Goal: Task Accomplishment & Management: Use online tool/utility

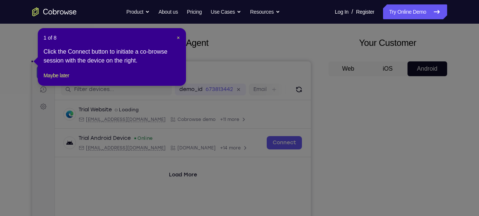
scroll to position [34, 0]
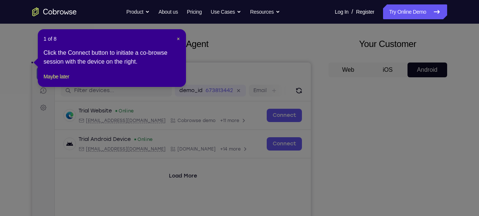
click at [176, 39] on header "1 of 8 ×" at bounding box center [112, 38] width 136 height 7
click at [177, 38] on span "×" at bounding box center [178, 39] width 3 height 6
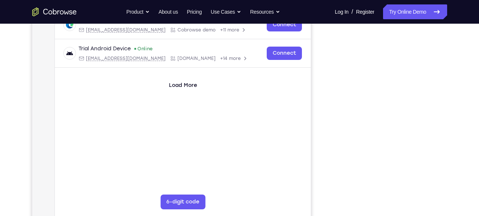
scroll to position [124, 0]
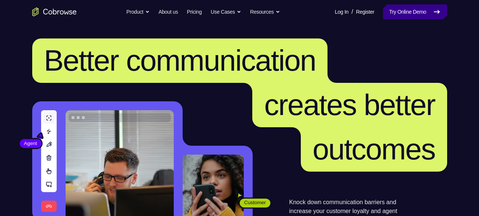
click at [400, 13] on link "Try Online Demo" at bounding box center [415, 11] width 64 height 15
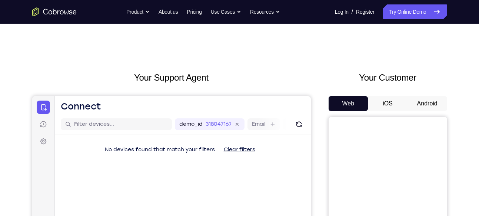
click at [413, 105] on button "Android" at bounding box center [428, 103] width 40 height 15
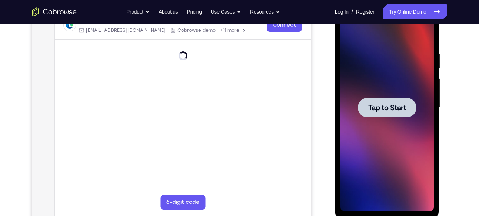
click at [388, 112] on span "Tap to Start" at bounding box center [387, 107] width 38 height 7
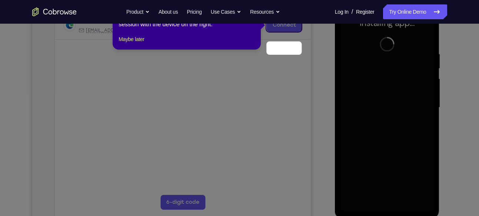
scroll to position [101, 0]
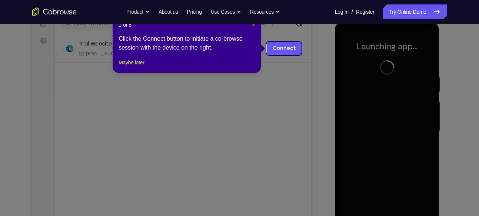
click at [252, 24] on span "×" at bounding box center [253, 25] width 3 height 6
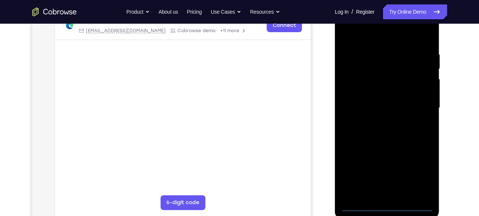
scroll to position [123, 0]
click at [389, 208] on div at bounding box center [386, 108] width 93 height 207
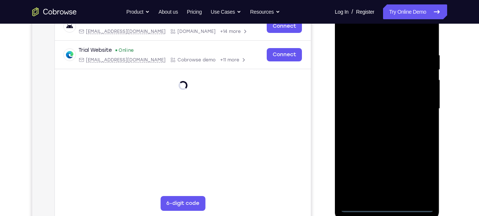
click at [423, 174] on div at bounding box center [386, 108] width 93 height 207
click at [360, 37] on div at bounding box center [386, 108] width 93 height 207
click at [419, 105] on div at bounding box center [386, 108] width 93 height 207
click at [380, 122] on div at bounding box center [386, 108] width 93 height 207
click at [375, 105] on div at bounding box center [386, 108] width 93 height 207
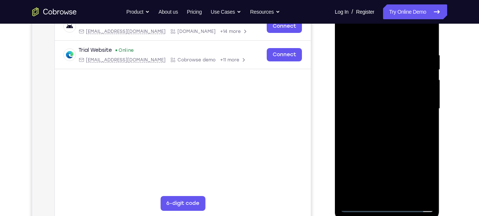
click at [370, 89] on div at bounding box center [386, 108] width 93 height 207
click at [375, 109] on div at bounding box center [386, 108] width 93 height 207
click at [396, 138] on div at bounding box center [386, 108] width 93 height 207
drag, startPoint x: 392, startPoint y: 40, endPoint x: 383, endPoint y: -14, distance: 54.8
click at [383, 0] on html "Online web based iOS Simulators and Android Emulators. Run iPhone, iPad, Mobile…" at bounding box center [388, 111] width 106 height 222
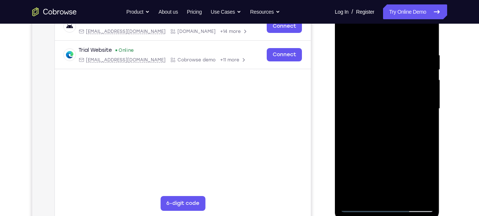
drag, startPoint x: 386, startPoint y: 39, endPoint x: 381, endPoint y: -4, distance: 42.9
click at [381, 0] on html "Online web based iOS Simulators and Android Emulators. Run iPhone, iPad, Mobile…" at bounding box center [388, 111] width 106 height 222
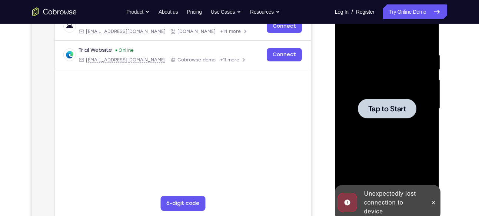
click at [400, 106] on span "Tap to Start" at bounding box center [387, 108] width 38 height 7
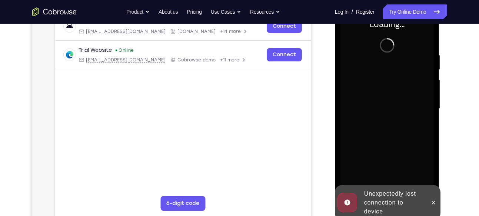
click at [431, 196] on div at bounding box center [434, 203] width 12 height 36
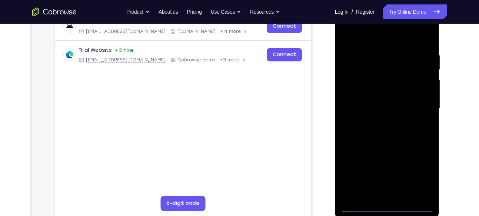
click at [389, 205] on div at bounding box center [386, 108] width 93 height 207
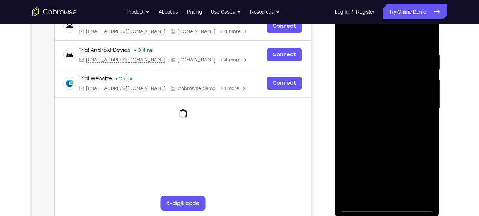
click at [422, 178] on div at bounding box center [386, 108] width 93 height 207
click at [358, 33] on div at bounding box center [386, 108] width 93 height 207
click at [416, 100] on div at bounding box center [386, 108] width 93 height 207
click at [380, 123] on div at bounding box center [386, 108] width 93 height 207
click at [376, 101] on div at bounding box center [386, 108] width 93 height 207
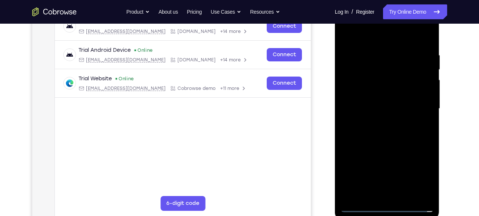
click at [375, 94] on div at bounding box center [386, 108] width 93 height 207
click at [389, 112] on div at bounding box center [386, 108] width 93 height 207
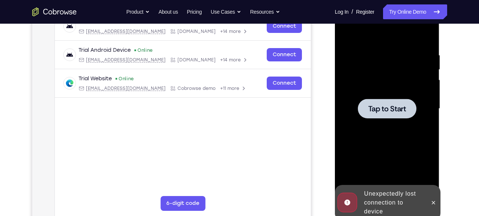
click at [396, 106] on span "Tap to Start" at bounding box center [387, 108] width 38 height 7
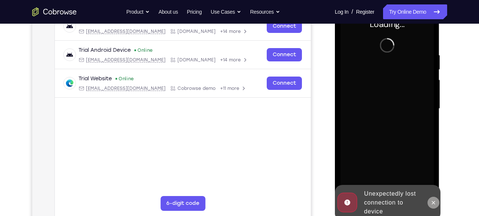
click at [435, 202] on icon at bounding box center [433, 203] width 6 height 6
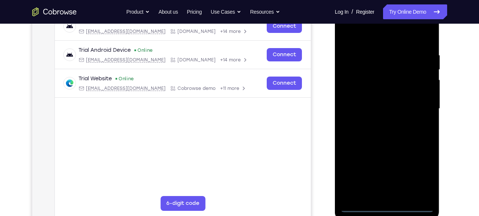
click at [389, 206] on div at bounding box center [386, 108] width 93 height 207
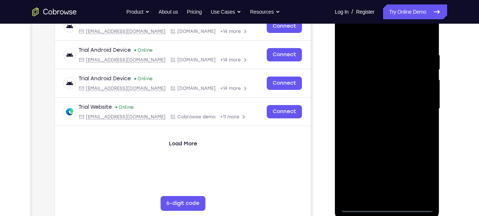
click at [418, 169] on div at bounding box center [386, 108] width 93 height 207
click at [362, 35] on div at bounding box center [386, 108] width 93 height 207
click at [415, 103] on div at bounding box center [386, 108] width 93 height 207
click at [382, 122] on div at bounding box center [386, 108] width 93 height 207
click at [373, 98] on div at bounding box center [386, 108] width 93 height 207
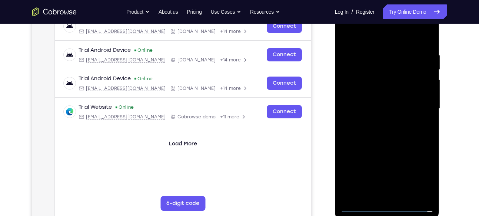
click at [375, 95] on div at bounding box center [386, 108] width 93 height 207
click at [390, 107] on div at bounding box center [386, 108] width 93 height 207
click at [405, 139] on div at bounding box center [386, 108] width 93 height 207
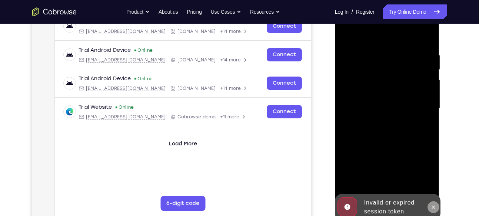
click at [432, 206] on icon at bounding box center [433, 208] width 6 height 6
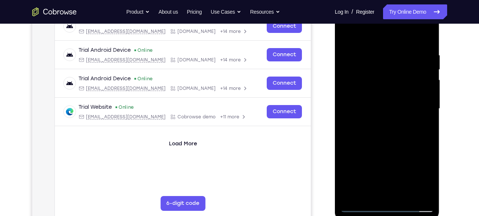
click at [383, 141] on div at bounding box center [386, 108] width 93 height 207
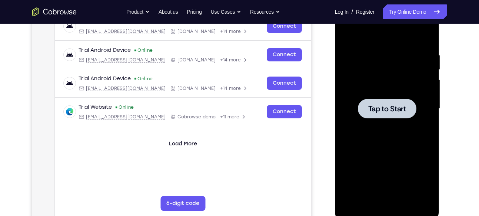
click at [398, 110] on span "Tap to Start" at bounding box center [387, 108] width 38 height 7
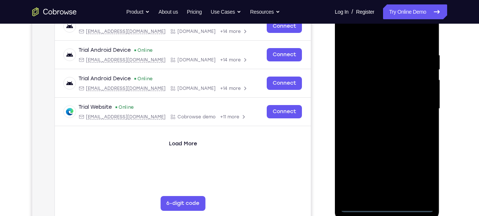
click at [388, 207] on div at bounding box center [386, 108] width 93 height 207
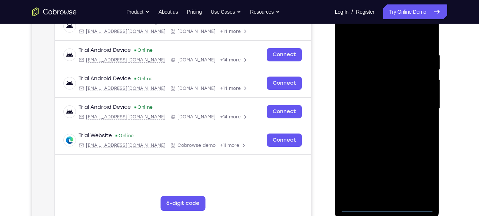
click at [420, 176] on div at bounding box center [386, 108] width 93 height 207
click at [361, 37] on div at bounding box center [386, 108] width 93 height 207
click at [416, 99] on div at bounding box center [386, 108] width 93 height 207
click at [419, 103] on div at bounding box center [386, 108] width 93 height 207
click at [381, 121] on div at bounding box center [386, 108] width 93 height 207
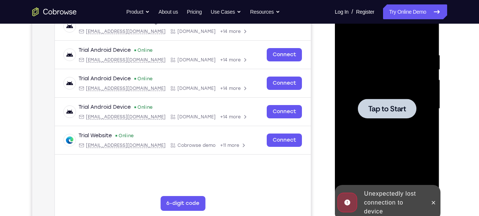
click at [382, 112] on span "Tap to Start" at bounding box center [387, 108] width 38 height 7
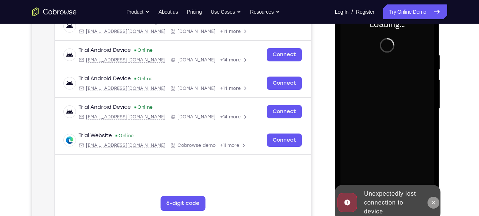
click at [432, 205] on icon at bounding box center [433, 203] width 6 height 6
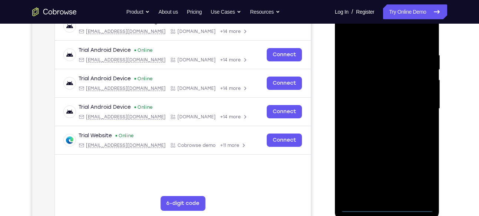
click at [384, 205] on div at bounding box center [386, 108] width 93 height 207
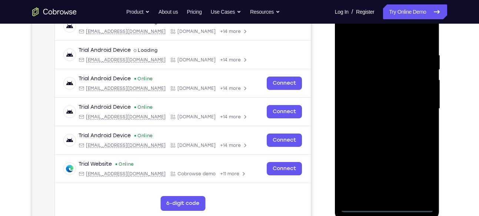
click at [419, 176] on div at bounding box center [386, 108] width 93 height 207
click at [360, 37] on div at bounding box center [386, 108] width 93 height 207
click at [423, 107] on div at bounding box center [386, 108] width 93 height 207
click at [381, 121] on div at bounding box center [386, 108] width 93 height 207
click at [379, 106] on div at bounding box center [386, 108] width 93 height 207
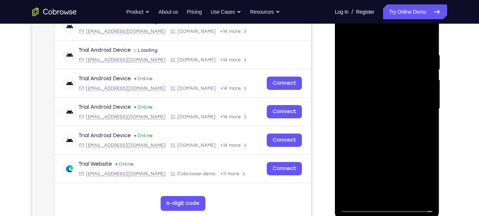
click at [378, 93] on div at bounding box center [386, 108] width 93 height 207
click at [382, 110] on div at bounding box center [386, 108] width 93 height 207
click at [403, 142] on div at bounding box center [386, 108] width 93 height 207
click at [399, 132] on div at bounding box center [386, 108] width 93 height 207
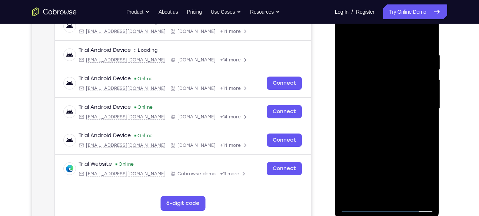
click at [407, 196] on div at bounding box center [386, 108] width 93 height 207
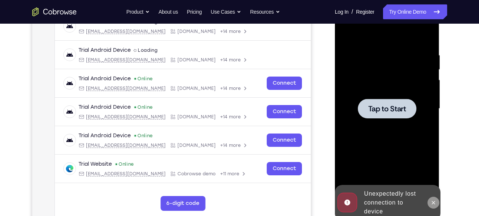
click at [434, 202] on icon at bounding box center [433, 203] width 6 height 6
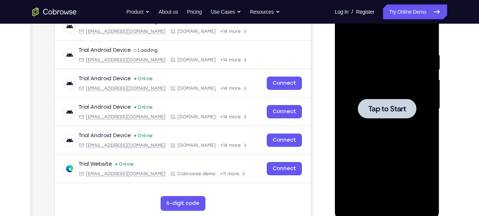
click at [388, 114] on div at bounding box center [387, 109] width 59 height 20
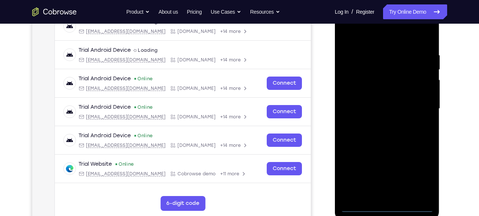
click at [391, 206] on div at bounding box center [386, 108] width 93 height 207
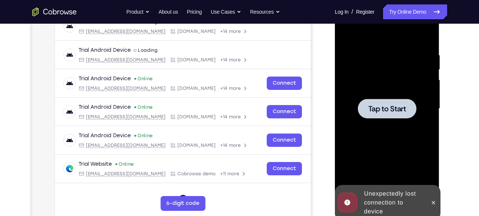
click at [394, 114] on div at bounding box center [387, 109] width 59 height 20
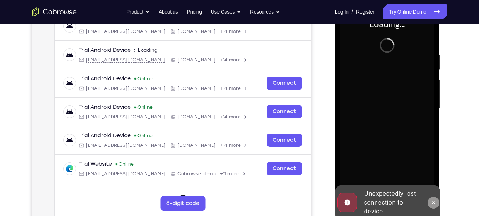
click at [431, 200] on icon at bounding box center [433, 203] width 6 height 6
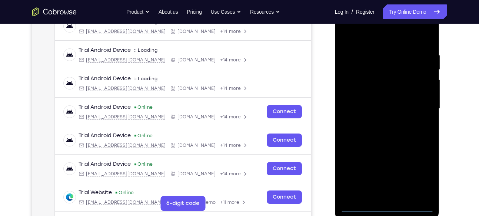
click at [388, 204] on div at bounding box center [386, 108] width 93 height 207
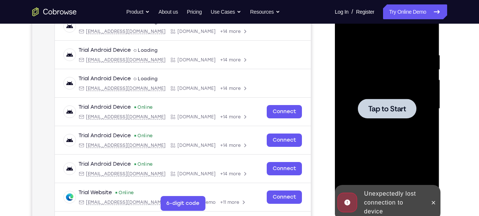
click at [395, 112] on span "Tap to Start" at bounding box center [387, 108] width 38 height 7
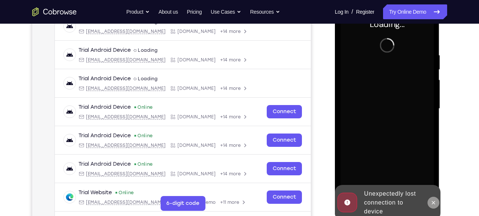
click at [433, 202] on icon at bounding box center [433, 202] width 3 height 3
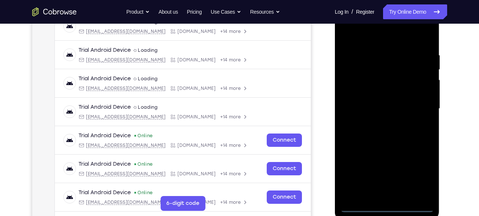
click at [385, 205] on div at bounding box center [386, 108] width 93 height 207
click at [422, 174] on div at bounding box center [386, 108] width 93 height 207
click at [362, 36] on div at bounding box center [386, 108] width 93 height 207
click at [350, 33] on div at bounding box center [386, 108] width 93 height 207
click at [417, 103] on div at bounding box center [386, 108] width 93 height 207
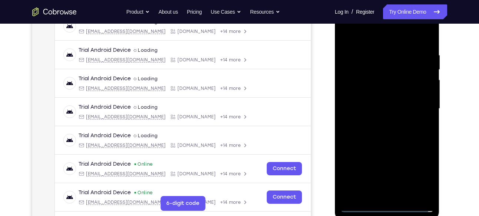
click at [376, 123] on div at bounding box center [386, 108] width 93 height 207
click at [377, 105] on div at bounding box center [386, 108] width 93 height 207
click at [376, 91] on div at bounding box center [386, 108] width 93 height 207
click at [377, 117] on div at bounding box center [386, 108] width 93 height 207
click at [383, 107] on div at bounding box center [386, 108] width 93 height 207
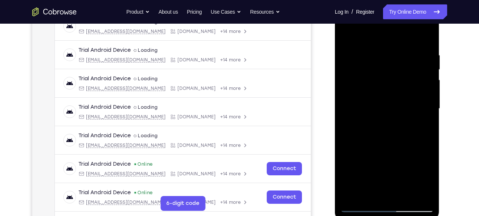
click at [403, 136] on div at bounding box center [386, 108] width 93 height 207
click at [408, 195] on div at bounding box center [386, 108] width 93 height 207
click at [388, 146] on div at bounding box center [386, 108] width 93 height 207
drag, startPoint x: 387, startPoint y: 40, endPoint x: 382, endPoint y: 1, distance: 39.2
click at [382, 1] on div at bounding box center [387, 110] width 105 height 221
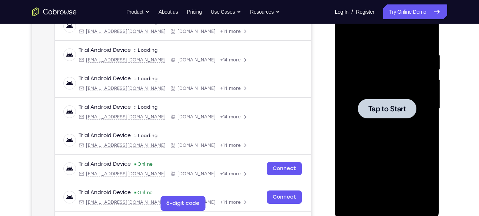
click at [416, 110] on div at bounding box center [387, 109] width 59 height 20
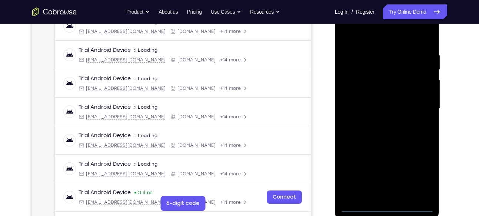
click at [385, 206] on div at bounding box center [386, 108] width 93 height 207
click at [418, 176] on div at bounding box center [386, 108] width 93 height 207
click at [365, 35] on div at bounding box center [386, 108] width 93 height 207
click at [421, 109] on div at bounding box center [386, 108] width 93 height 207
click at [397, 195] on div at bounding box center [386, 108] width 93 height 207
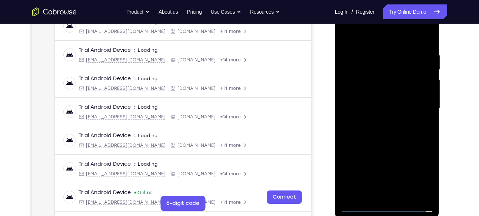
click at [367, 102] on div at bounding box center [386, 108] width 93 height 207
click at [370, 90] on div at bounding box center [386, 108] width 93 height 207
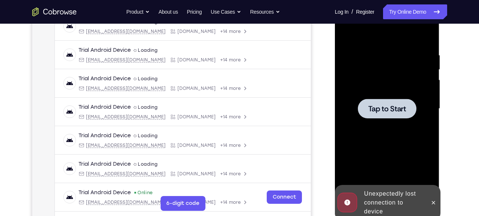
click at [396, 115] on div at bounding box center [387, 109] width 59 height 20
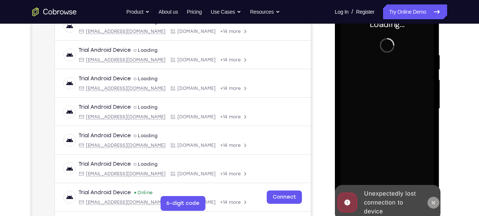
click at [432, 202] on icon at bounding box center [433, 203] width 6 height 6
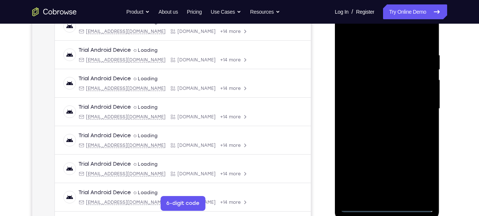
click at [385, 206] on div at bounding box center [386, 108] width 93 height 207
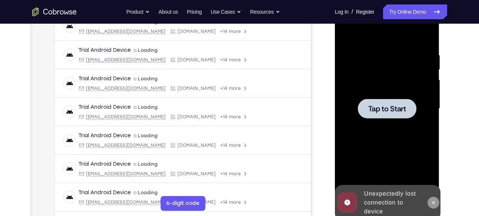
click at [435, 202] on icon at bounding box center [433, 202] width 3 height 3
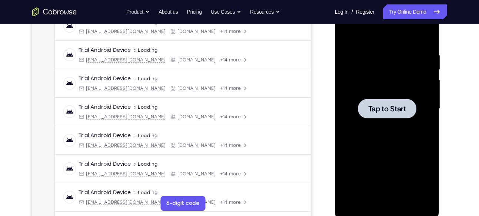
click at [389, 113] on span "Tap to Start" at bounding box center [387, 108] width 38 height 7
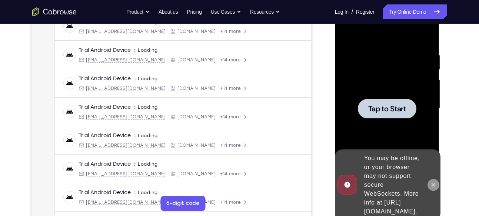
click at [433, 183] on icon at bounding box center [433, 184] width 3 height 3
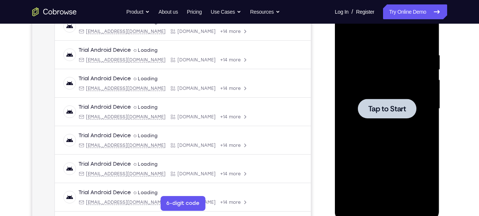
click at [380, 108] on span "Tap to Start" at bounding box center [387, 108] width 38 height 7
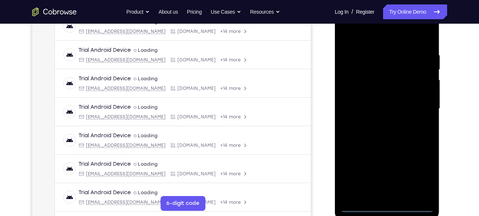
click at [390, 207] on div at bounding box center [386, 108] width 93 height 207
click at [390, 205] on div at bounding box center [386, 108] width 93 height 207
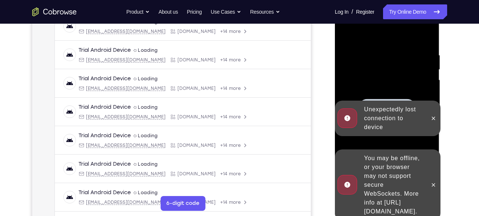
click at [428, 177] on div at bounding box center [434, 185] width 12 height 71
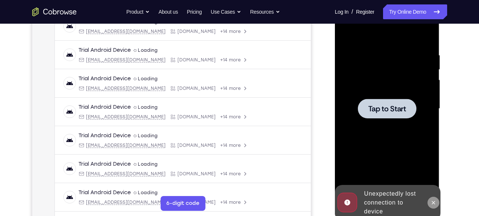
click at [436, 202] on icon at bounding box center [433, 203] width 6 height 6
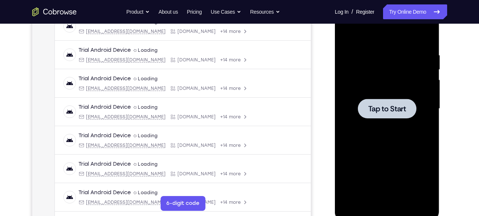
click at [395, 119] on div at bounding box center [386, 108] width 93 height 207
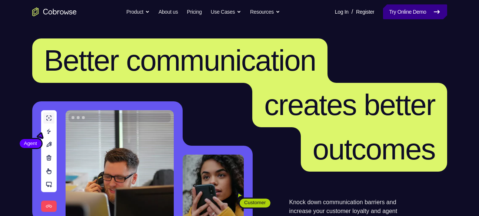
click at [416, 11] on link "Try Online Demo" at bounding box center [415, 11] width 64 height 15
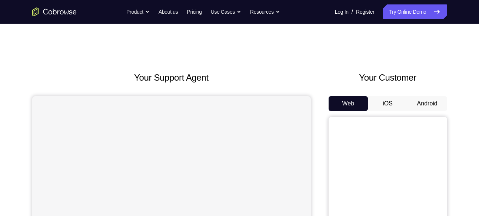
scroll to position [28, 0]
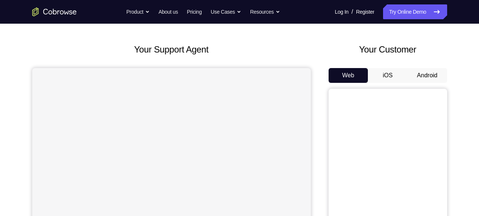
click at [425, 76] on button "Android" at bounding box center [428, 75] width 40 height 15
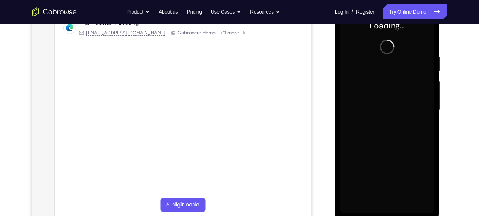
scroll to position [125, 0]
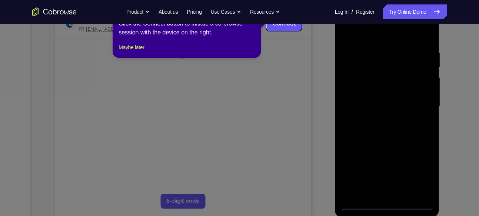
click at [385, 202] on icon at bounding box center [242, 108] width 485 height 216
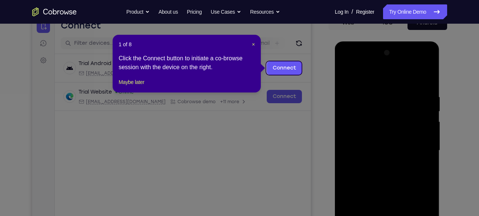
scroll to position [81, 0]
drag, startPoint x: 252, startPoint y: 44, endPoint x: 230, endPoint y: 37, distance: 23.2
click at [252, 44] on span "×" at bounding box center [253, 45] width 3 height 6
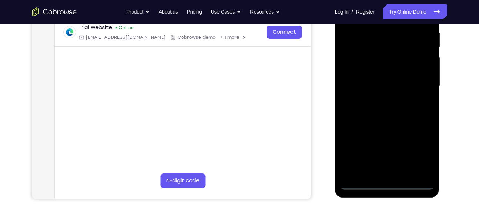
scroll to position [146, 0]
click at [385, 182] on div at bounding box center [386, 85] width 93 height 207
click at [422, 154] on div at bounding box center [386, 85] width 93 height 207
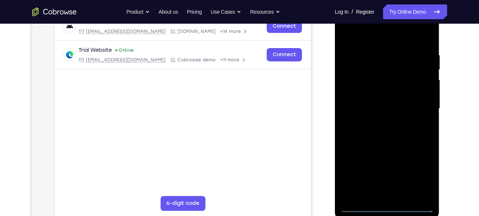
scroll to position [123, 0]
click at [369, 34] on div at bounding box center [386, 109] width 93 height 207
click at [416, 105] on div at bounding box center [386, 109] width 93 height 207
click at [380, 123] on div at bounding box center [386, 109] width 93 height 207
click at [372, 106] on div at bounding box center [386, 109] width 93 height 207
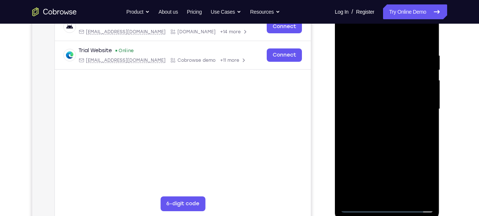
click at [373, 92] on div at bounding box center [386, 109] width 93 height 207
click at [389, 106] on div at bounding box center [386, 109] width 93 height 207
click at [392, 129] on div at bounding box center [386, 109] width 93 height 207
click at [422, 119] on div at bounding box center [386, 109] width 93 height 207
click at [382, 107] on div at bounding box center [386, 109] width 93 height 207
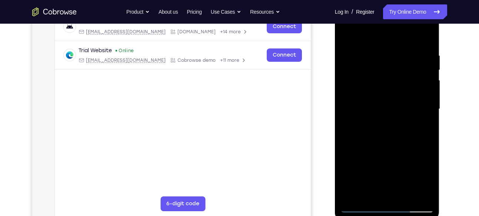
click at [407, 140] on div at bounding box center [386, 109] width 93 height 207
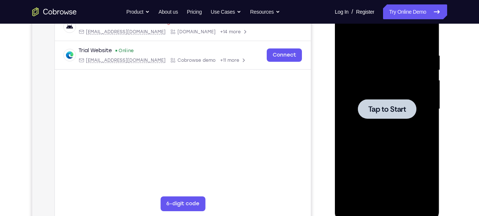
click at [381, 110] on span "Tap to Start" at bounding box center [387, 109] width 38 height 7
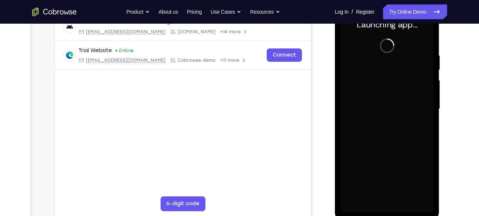
click at [389, 205] on div at bounding box center [386, 109] width 93 height 207
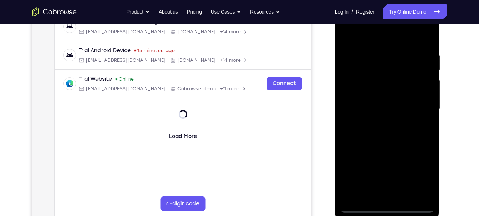
click at [390, 205] on div at bounding box center [386, 109] width 93 height 207
click at [422, 178] on div at bounding box center [386, 109] width 93 height 207
click at [363, 40] on div at bounding box center [386, 109] width 93 height 207
click at [418, 109] on div at bounding box center [386, 109] width 93 height 207
click at [380, 123] on div at bounding box center [386, 109] width 93 height 207
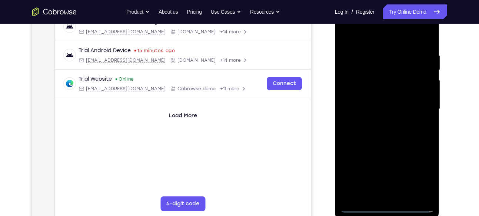
click at [380, 99] on div at bounding box center [386, 109] width 93 height 207
click at [368, 91] on div at bounding box center [386, 109] width 93 height 207
click at [373, 110] on div at bounding box center [386, 109] width 93 height 207
click at [398, 138] on div at bounding box center [386, 109] width 93 height 207
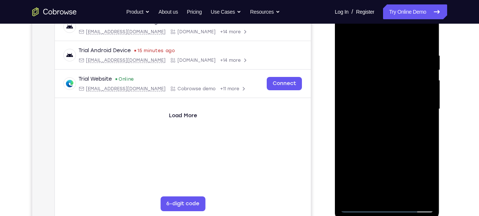
click at [398, 138] on div at bounding box center [386, 109] width 93 height 207
drag, startPoint x: 398, startPoint y: 42, endPoint x: 388, endPoint y: -1, distance: 44.1
click at [388, 0] on html "Online web based iOS Simulators and Android Emulators. Run iPhone, iPad, Mobile…" at bounding box center [388, 111] width 106 height 222
click at [428, 30] on div at bounding box center [386, 109] width 93 height 207
click at [360, 76] on div at bounding box center [386, 109] width 93 height 207
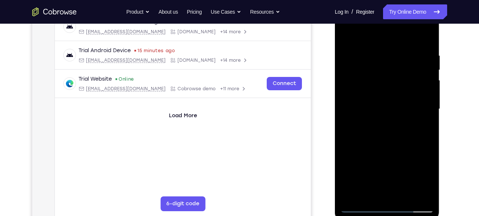
click at [397, 47] on div at bounding box center [386, 109] width 93 height 207
click at [403, 128] on div at bounding box center [386, 109] width 93 height 207
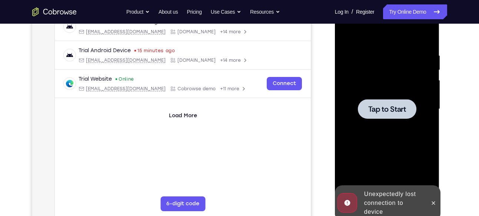
click at [399, 102] on div at bounding box center [387, 109] width 59 height 20
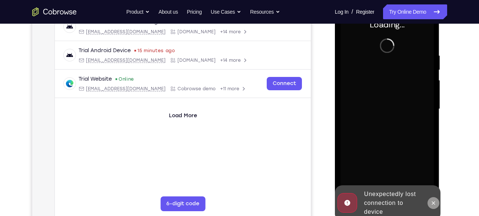
click at [435, 199] on button at bounding box center [434, 203] width 12 height 12
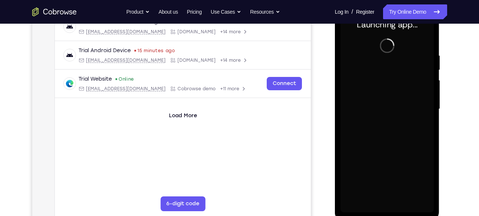
click at [392, 206] on div at bounding box center [386, 109] width 93 height 207
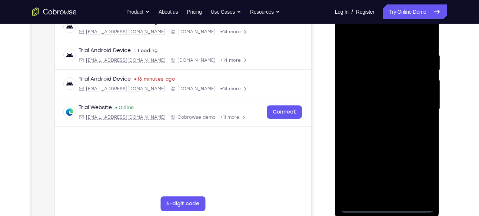
click at [425, 172] on div at bounding box center [386, 109] width 93 height 207
click at [365, 37] on div at bounding box center [386, 109] width 93 height 207
click at [416, 103] on div at bounding box center [386, 109] width 93 height 207
click at [378, 124] on div at bounding box center [386, 109] width 93 height 207
click at [378, 100] on div at bounding box center [386, 109] width 93 height 207
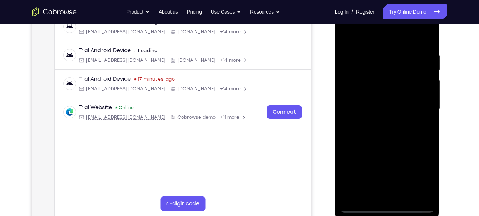
click at [377, 94] on div at bounding box center [386, 109] width 93 height 207
click at [384, 110] on div at bounding box center [386, 109] width 93 height 207
click at [396, 140] on div at bounding box center [386, 109] width 93 height 207
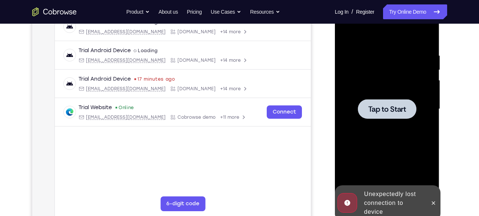
click at [400, 111] on span "Tap to Start" at bounding box center [387, 109] width 38 height 7
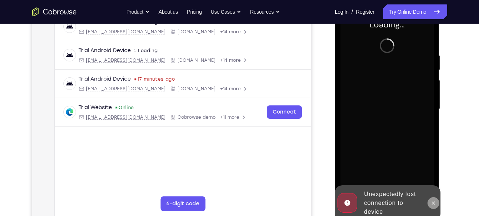
click at [434, 200] on icon at bounding box center [433, 203] width 6 height 6
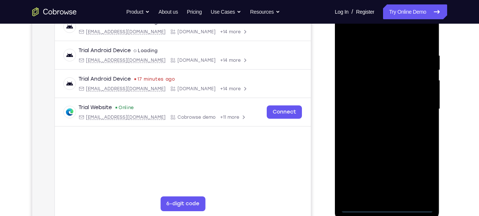
click at [388, 206] on div at bounding box center [386, 109] width 93 height 207
click at [420, 180] on div at bounding box center [386, 109] width 93 height 207
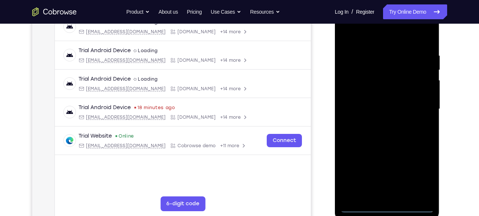
click at [349, 33] on div at bounding box center [386, 109] width 93 height 207
click at [420, 106] on div at bounding box center [386, 109] width 93 height 207
click at [378, 124] on div at bounding box center [386, 109] width 93 height 207
click at [388, 100] on div at bounding box center [386, 109] width 93 height 207
click at [379, 94] on div at bounding box center [386, 109] width 93 height 207
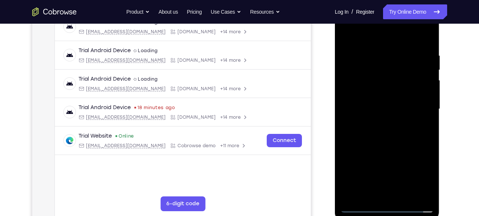
click at [387, 109] on div at bounding box center [386, 109] width 93 height 207
click at [393, 141] on div at bounding box center [386, 109] width 93 height 207
click at [405, 193] on div at bounding box center [386, 109] width 93 height 207
click at [390, 145] on div at bounding box center [386, 109] width 93 height 207
click at [383, 130] on div at bounding box center [386, 109] width 93 height 207
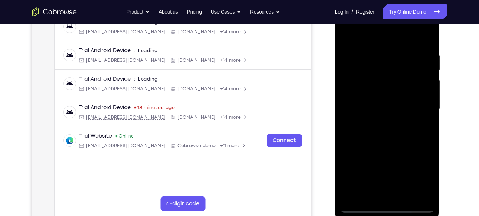
click at [371, 192] on div at bounding box center [386, 109] width 93 height 207
click at [409, 151] on div at bounding box center [386, 109] width 93 height 207
click at [422, 122] on div at bounding box center [386, 109] width 93 height 207
click at [347, 39] on div at bounding box center [386, 109] width 93 height 207
click at [383, 44] on div at bounding box center [386, 109] width 93 height 207
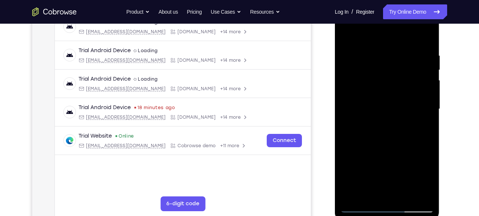
click at [350, 103] on div at bounding box center [386, 109] width 93 height 207
click at [403, 94] on div at bounding box center [386, 109] width 93 height 207
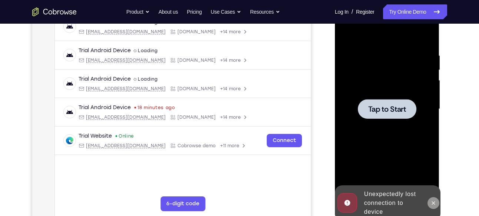
click at [433, 200] on icon at bounding box center [433, 203] width 6 height 6
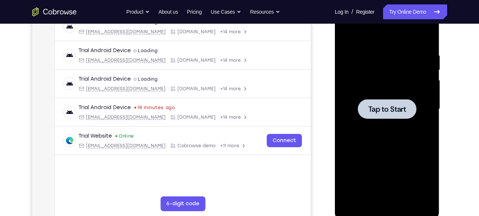
click at [395, 112] on span "Tap to Start" at bounding box center [387, 109] width 38 height 7
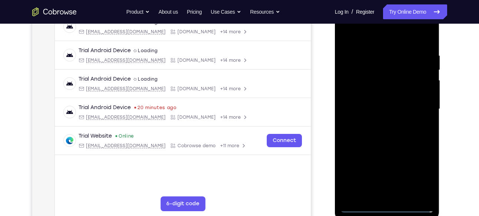
click at [417, 24] on div at bounding box center [386, 109] width 93 height 207
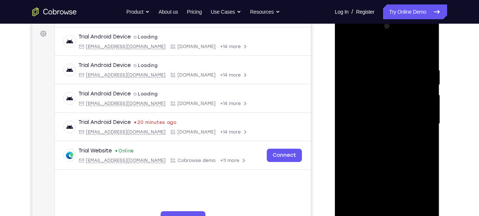
scroll to position [107, 0]
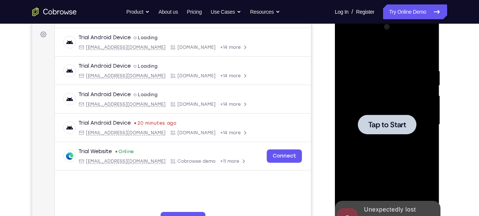
click at [403, 122] on span "Tap to Start" at bounding box center [387, 124] width 38 height 7
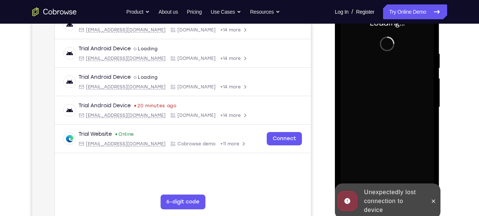
scroll to position [125, 0]
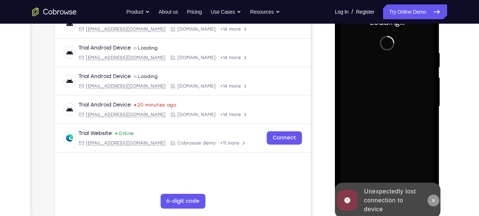
click at [436, 201] on icon at bounding box center [433, 201] width 6 height 6
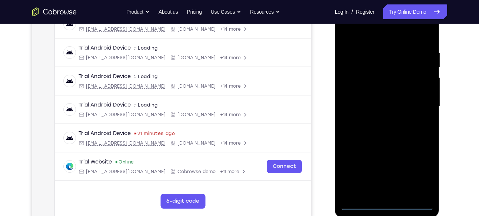
click at [389, 203] on div at bounding box center [386, 106] width 93 height 207
click at [419, 180] on div at bounding box center [386, 106] width 93 height 207
click at [353, 33] on div at bounding box center [386, 106] width 93 height 207
click at [416, 104] on div at bounding box center [386, 106] width 93 height 207
click at [394, 193] on div at bounding box center [386, 106] width 93 height 207
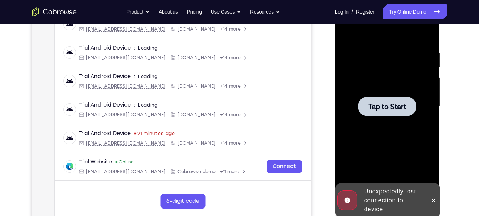
click at [391, 108] on span "Tap to Start" at bounding box center [387, 106] width 38 height 7
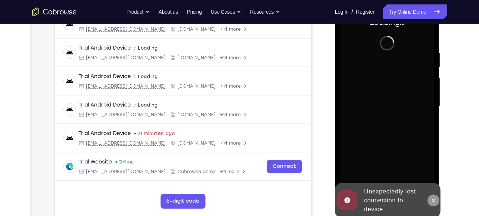
click at [436, 202] on icon at bounding box center [433, 201] width 6 height 6
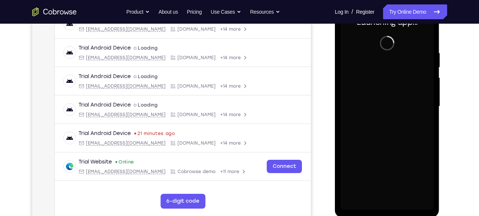
click at [387, 201] on div at bounding box center [386, 106] width 93 height 207
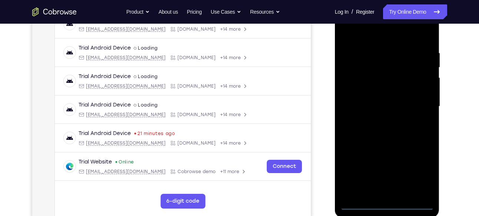
click at [386, 202] on div at bounding box center [386, 106] width 93 height 207
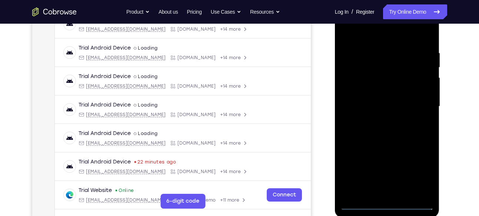
click at [389, 203] on div at bounding box center [386, 106] width 93 height 207
click at [420, 174] on div at bounding box center [386, 106] width 93 height 207
click at [362, 37] on div at bounding box center [386, 106] width 93 height 207
click at [422, 105] on div at bounding box center [386, 106] width 93 height 207
click at [380, 119] on div at bounding box center [386, 106] width 93 height 207
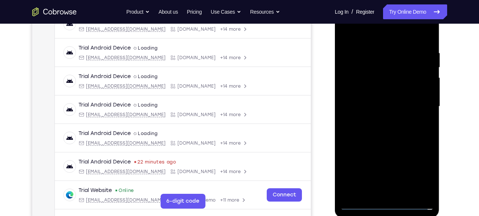
click at [376, 90] on div at bounding box center [386, 106] width 93 height 207
click at [378, 100] on div at bounding box center [386, 106] width 93 height 207
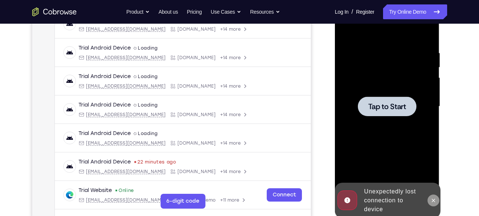
click at [431, 201] on icon at bounding box center [433, 201] width 6 height 6
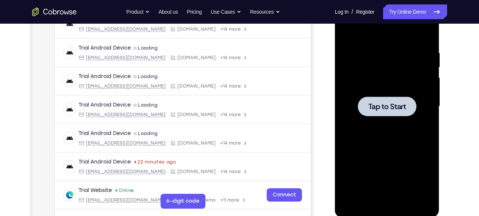
click at [382, 104] on span "Tap to Start" at bounding box center [387, 106] width 38 height 7
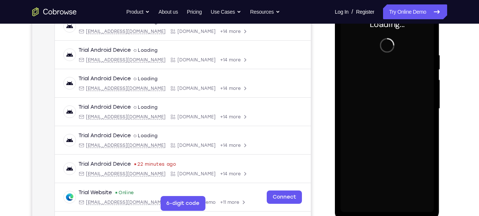
scroll to position [122, 0]
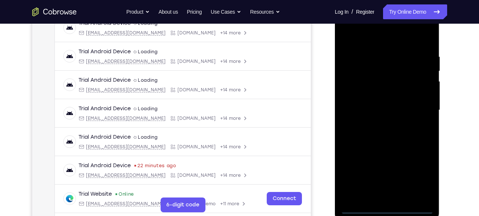
click at [385, 207] on div at bounding box center [386, 110] width 93 height 207
click at [420, 177] on div at bounding box center [386, 110] width 93 height 207
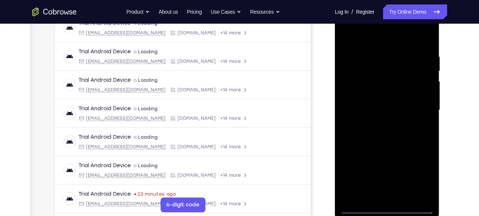
click at [364, 34] on div at bounding box center [386, 110] width 93 height 207
click at [417, 109] on div at bounding box center [386, 110] width 93 height 207
click at [377, 187] on div at bounding box center [386, 110] width 93 height 207
click at [382, 122] on div at bounding box center [386, 110] width 93 height 207
click at [386, 102] on div at bounding box center [386, 110] width 93 height 207
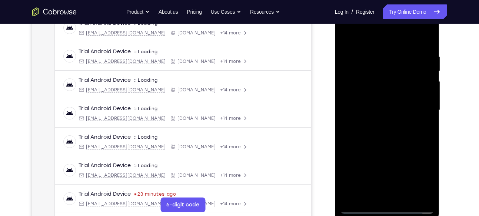
click at [385, 97] on div at bounding box center [386, 110] width 93 height 207
click at [363, 94] on div at bounding box center [386, 110] width 93 height 207
click at [385, 110] on div at bounding box center [386, 110] width 93 height 207
click at [398, 119] on div at bounding box center [386, 110] width 93 height 207
click at [401, 129] on div at bounding box center [386, 110] width 93 height 207
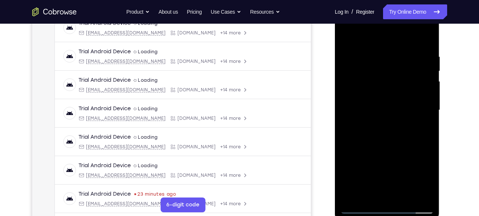
click at [385, 117] on div at bounding box center [386, 110] width 93 height 207
click at [365, 123] on div at bounding box center [386, 110] width 93 height 207
click at [353, 119] on div at bounding box center [386, 110] width 93 height 207
click at [370, 110] on div at bounding box center [386, 110] width 93 height 207
click at [409, 141] on div at bounding box center [386, 110] width 93 height 207
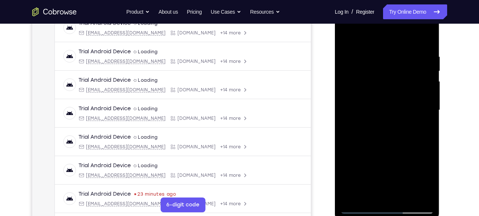
click at [405, 197] on div at bounding box center [386, 110] width 93 height 207
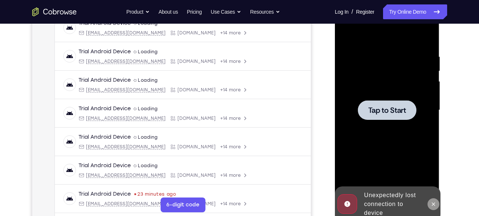
click at [435, 202] on icon at bounding box center [433, 205] width 6 height 6
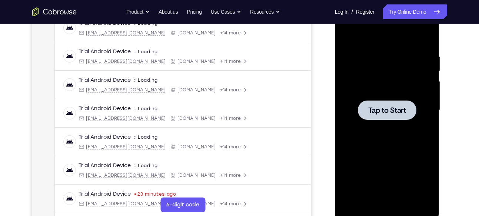
click at [388, 103] on div at bounding box center [387, 110] width 59 height 20
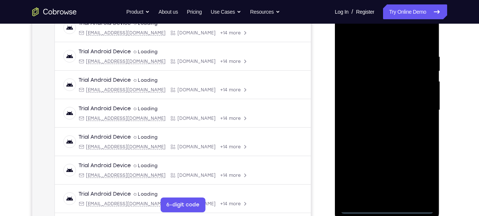
click at [384, 211] on div at bounding box center [386, 110] width 93 height 207
click at [389, 208] on div at bounding box center [386, 110] width 93 height 207
click at [422, 175] on div at bounding box center [386, 110] width 93 height 207
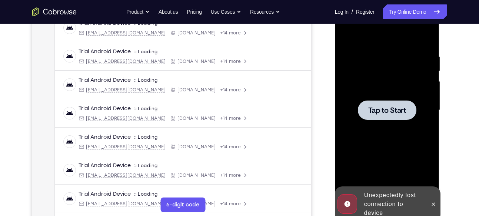
click at [389, 107] on span "Tap to Start" at bounding box center [387, 110] width 38 height 7
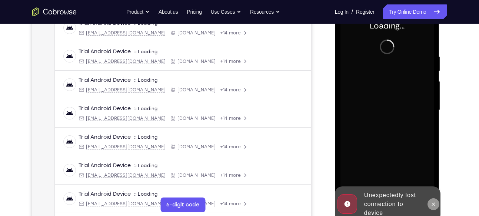
click at [436, 204] on icon at bounding box center [433, 205] width 6 height 6
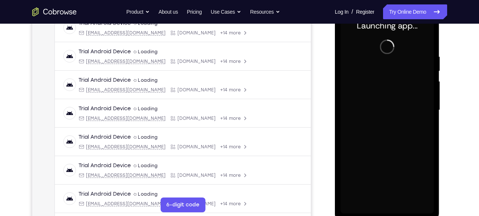
click at [389, 205] on div at bounding box center [386, 110] width 93 height 207
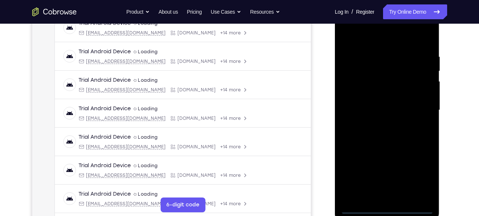
click at [389, 209] on div at bounding box center [386, 110] width 93 height 207
click at [418, 177] on div at bounding box center [386, 110] width 93 height 207
click at [354, 34] on div at bounding box center [386, 110] width 93 height 207
click at [352, 39] on div at bounding box center [386, 110] width 93 height 207
click at [418, 108] on div at bounding box center [386, 110] width 93 height 207
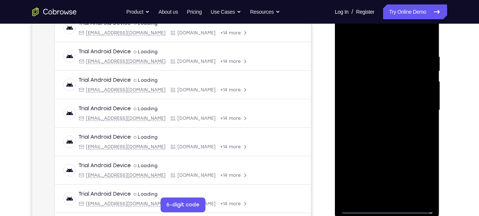
click at [380, 124] on div at bounding box center [386, 110] width 93 height 207
click at [380, 95] on div at bounding box center [386, 110] width 93 height 207
click at [380, 105] on div at bounding box center [386, 110] width 93 height 207
click at [391, 93] on div at bounding box center [386, 110] width 93 height 207
click at [405, 196] on div at bounding box center [386, 110] width 93 height 207
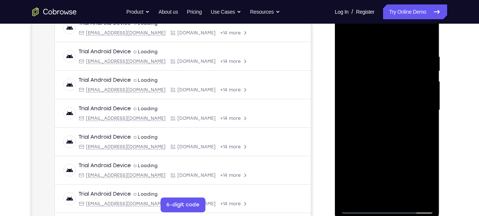
click at [393, 150] on div at bounding box center [386, 110] width 93 height 207
click at [383, 97] on div at bounding box center [386, 110] width 93 height 207
click at [429, 181] on div at bounding box center [386, 110] width 93 height 207
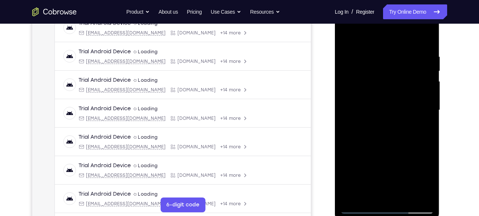
click at [350, 38] on div at bounding box center [386, 110] width 93 height 207
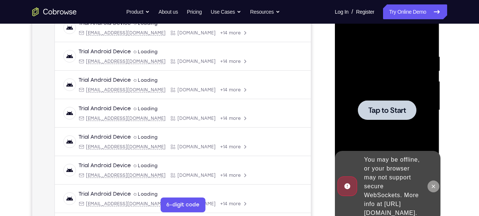
click at [429, 181] on button at bounding box center [434, 187] width 12 height 12
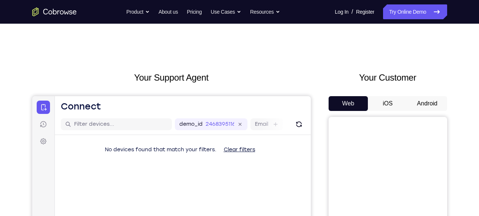
click at [422, 100] on button "Android" at bounding box center [428, 103] width 40 height 15
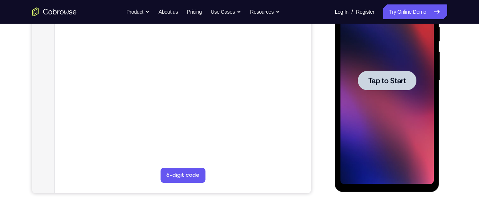
click at [393, 89] on div at bounding box center [387, 81] width 59 height 20
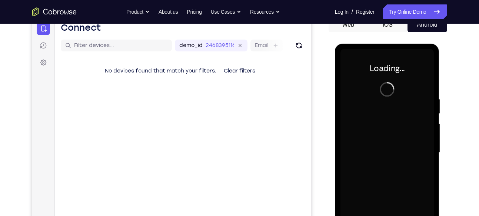
scroll to position [81, 0]
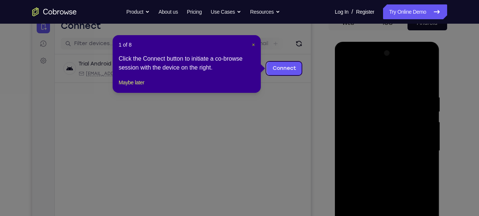
click at [253, 44] on div "1 of 8 × Click the Connect button to initiate a co-browse session with the devi…" at bounding box center [187, 64] width 148 height 58
click at [253, 44] on span "×" at bounding box center [253, 45] width 3 height 6
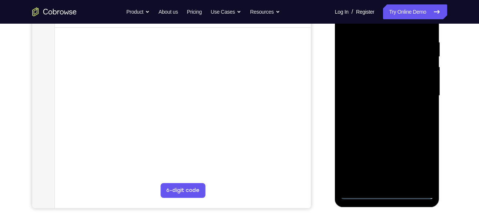
scroll to position [136, 0]
click at [389, 195] on div at bounding box center [386, 95] width 93 height 207
click at [420, 161] on div at bounding box center [386, 95] width 93 height 207
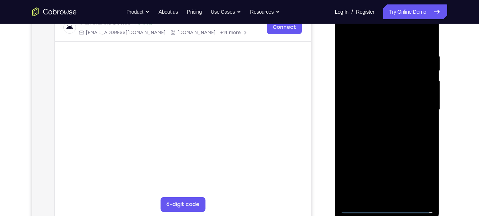
scroll to position [122, 0]
click at [369, 40] on div at bounding box center [386, 110] width 93 height 207
click at [418, 104] on div at bounding box center [386, 110] width 93 height 207
click at [379, 122] on div at bounding box center [386, 110] width 93 height 207
click at [378, 103] on div at bounding box center [386, 110] width 93 height 207
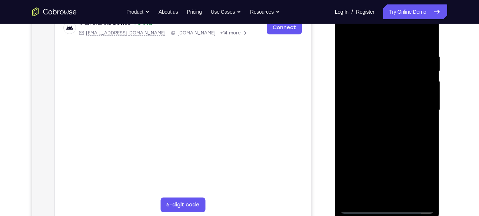
click at [378, 95] on div at bounding box center [386, 110] width 93 height 207
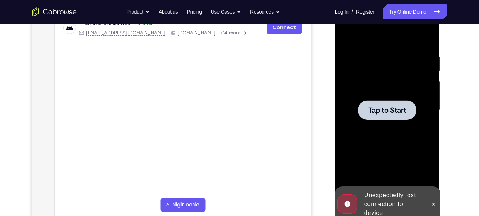
click at [385, 115] on div at bounding box center [387, 110] width 59 height 20
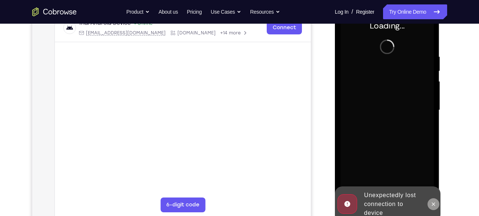
click at [433, 205] on icon at bounding box center [433, 204] width 3 height 3
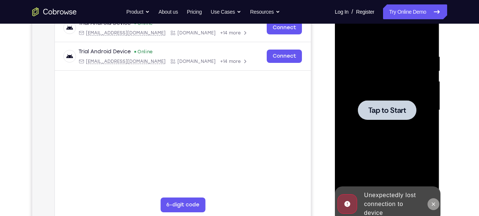
click at [432, 199] on button at bounding box center [434, 205] width 12 height 12
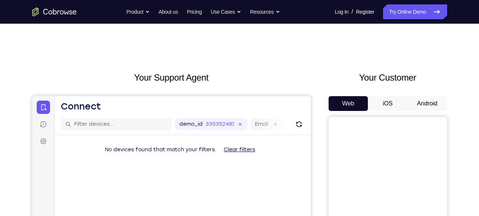
click at [426, 102] on button "Android" at bounding box center [428, 103] width 40 height 15
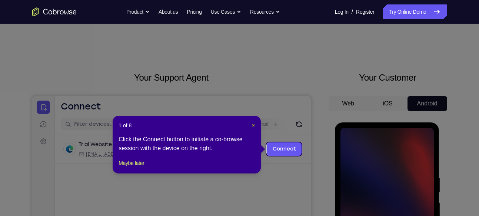
click at [252, 125] on span "×" at bounding box center [253, 126] width 3 height 6
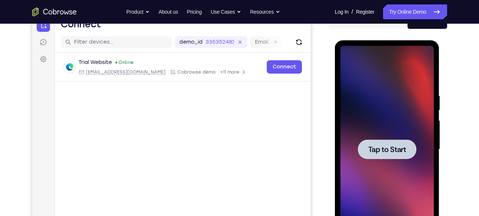
scroll to position [83, 0]
